Goal: Communication & Community: Answer question/provide support

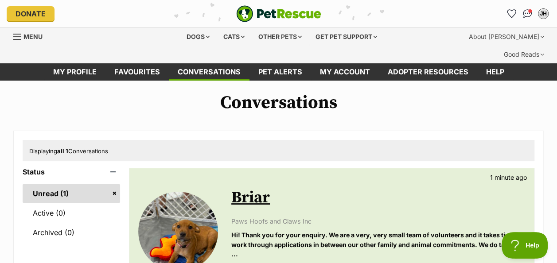
click at [64, 184] on link "Unread (1)" at bounding box center [71, 193] width 97 height 19
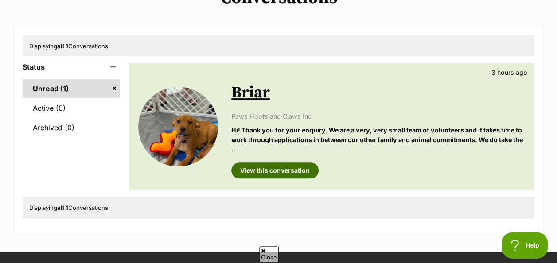
click at [282, 163] on link "View this conversation" at bounding box center [274, 171] width 87 height 16
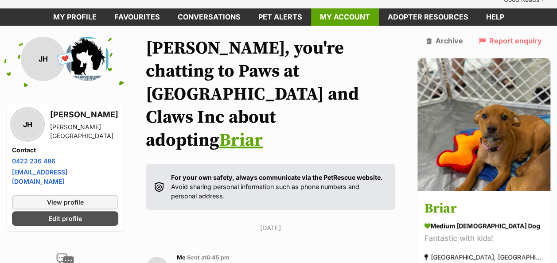
scroll to position [57, 0]
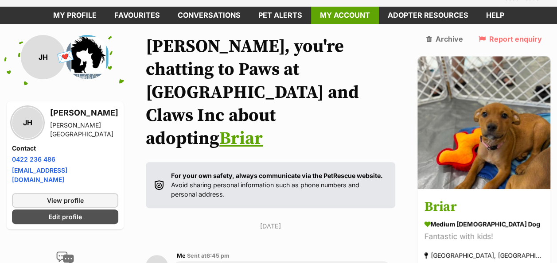
click at [310, 35] on h1 "[PERSON_NAME], you're chatting to Paws at [GEOGRAPHIC_DATA] and Claws Inc about…" at bounding box center [270, 92] width 249 height 115
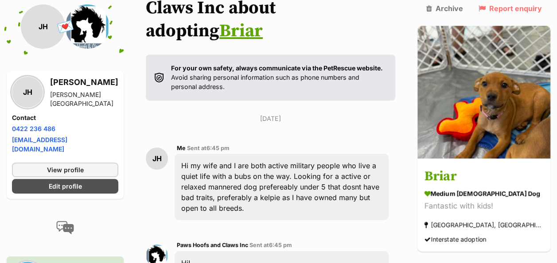
scroll to position [155, 0]
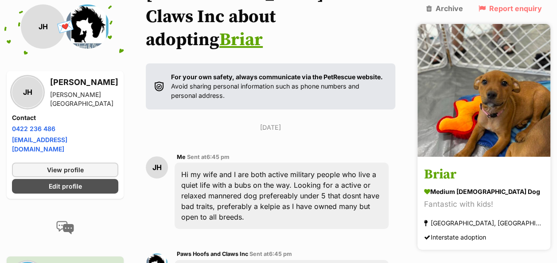
click at [491, 116] on img at bounding box center [483, 90] width 133 height 133
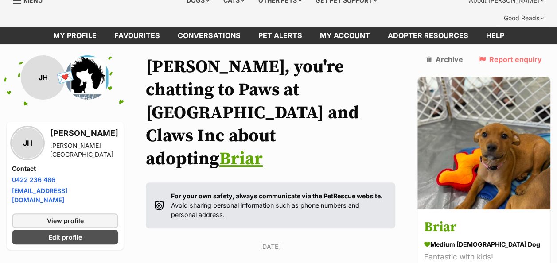
scroll to position [36, 0]
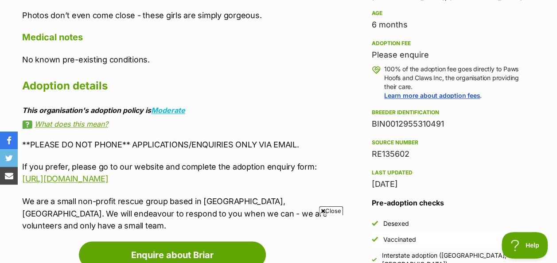
click at [327, 209] on span "Close" at bounding box center [331, 210] width 24 height 9
